Goal: Find specific page/section: Find specific page/section

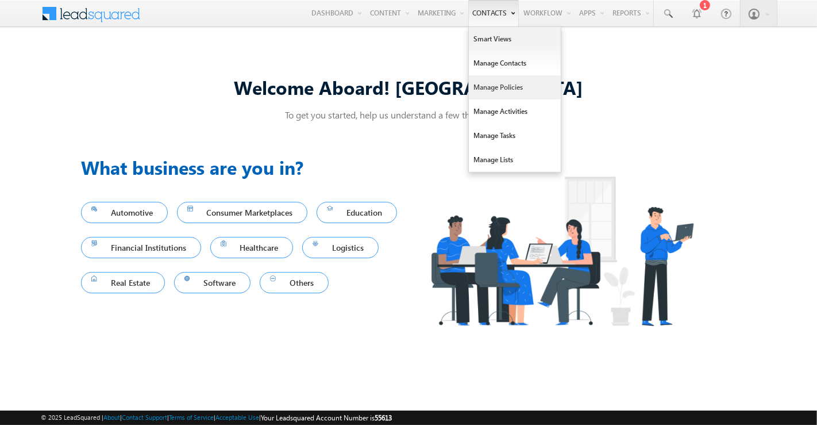
click at [507, 81] on link "Manage Policies" at bounding box center [515, 87] width 92 height 24
